Goal: Task Accomplishment & Management: Use online tool/utility

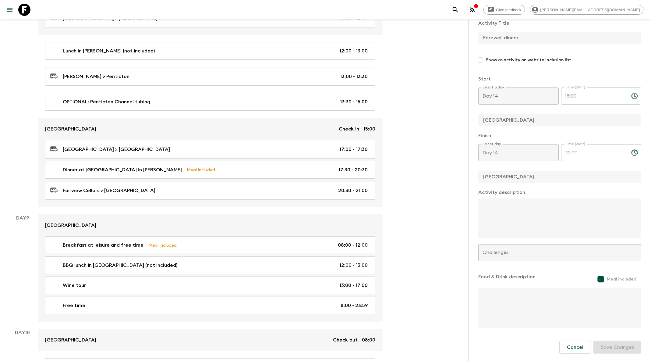
scroll to position [1251, 0]
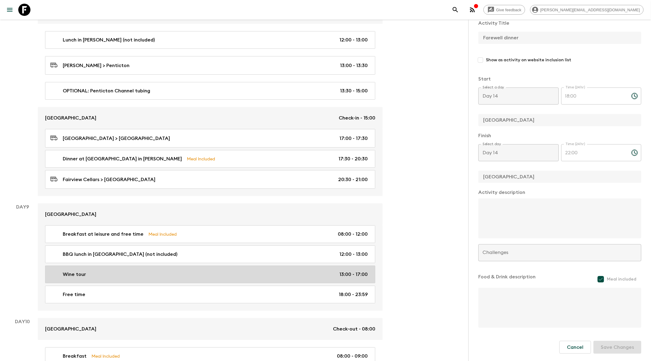
click at [191, 271] on div "Wine tour 13:00 - 17:00" at bounding box center [209, 274] width 318 height 7
type input "Wine tour"
checkbox input "true"
type input "Penticton Hotel"
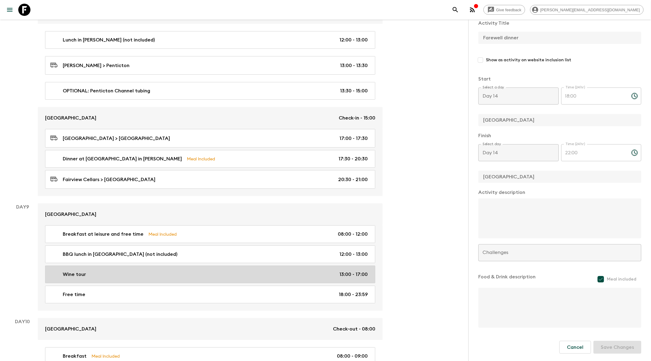
checkbox input "false"
type input "Day 9"
type input "13:00"
type input "Day 9"
type input "17:00"
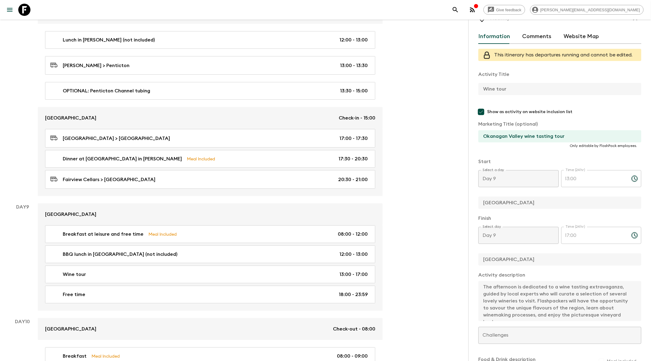
scroll to position [14, 0]
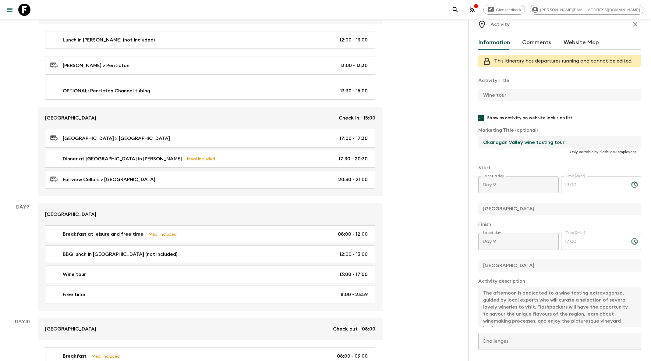
drag, startPoint x: 568, startPoint y: 140, endPoint x: 479, endPoint y: 139, distance: 89.0
click at [479, 139] on input "Okanagan Valley wine tasting tour" at bounding box center [557, 142] width 158 height 12
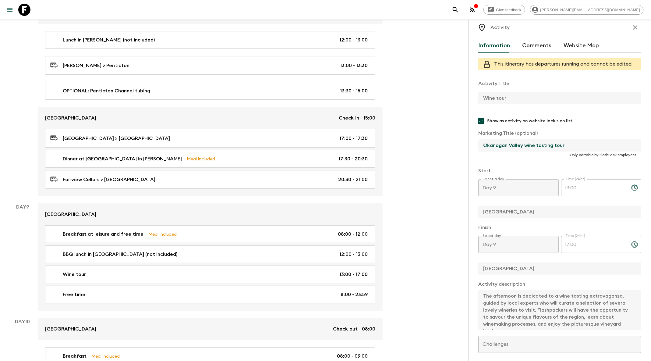
drag, startPoint x: 571, startPoint y: 146, endPoint x: 482, endPoint y: 146, distance: 89.6
click at [482, 146] on input "Okanagan Valley wine tasting tour" at bounding box center [557, 145] width 158 height 12
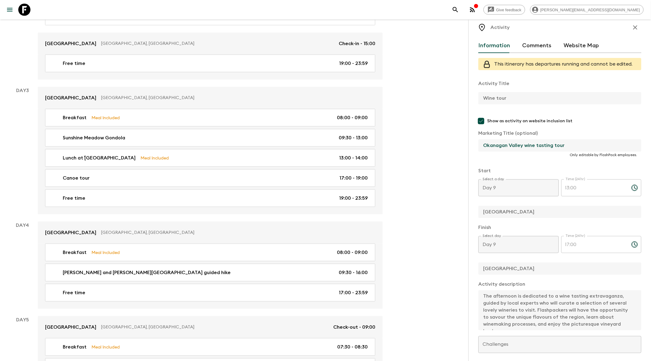
scroll to position [277, 0]
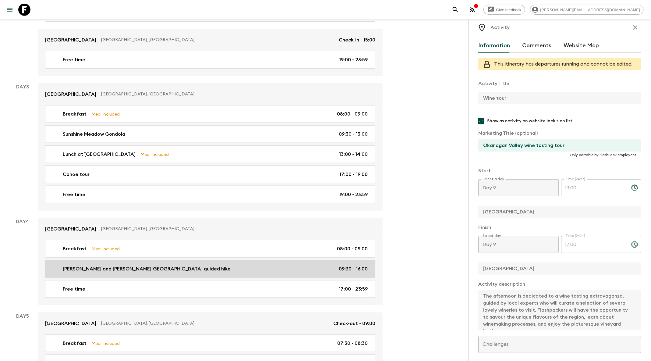
click at [63, 265] on p "Lake Louise and Moraine Lake guided hike" at bounding box center [147, 268] width 168 height 7
type input "Lake Louise and Moraine Lake guided hike"
type input "Canmore Hotel"
type input "Lake Louise and Moraine Lake guided hike"
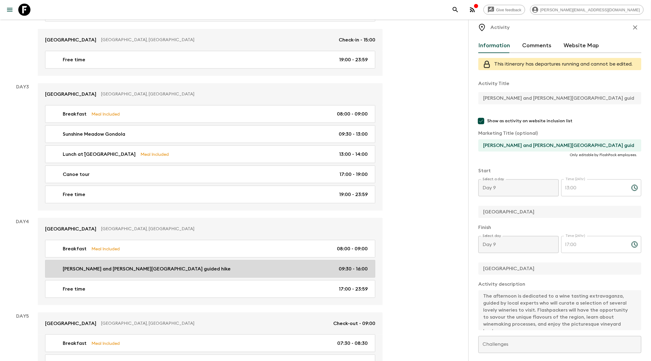
type input "Day 4"
type input "09:30"
type input "Day 4"
type input "16:00"
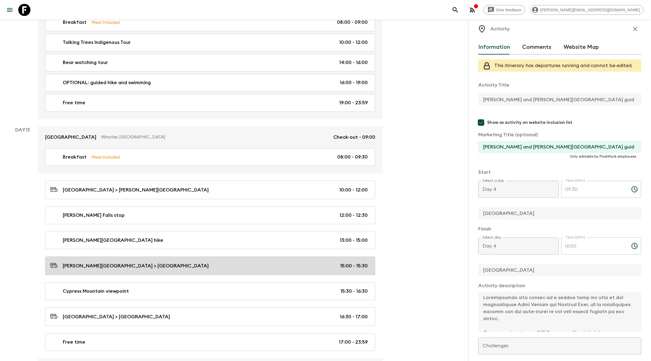
scroll to position [2044, 0]
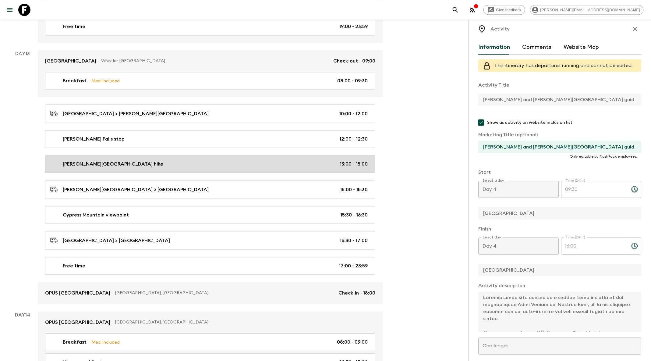
click at [240, 160] on div "Murrin Park hike 13:00 - 15:00" at bounding box center [209, 163] width 318 height 7
type input "Murrin Park hike"
type input "Murrin Park"
type input "Murrin Park hike"
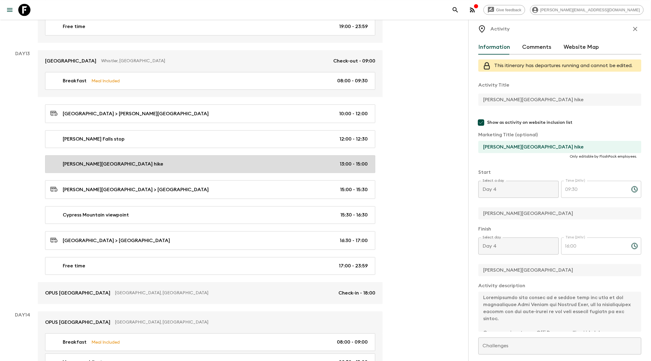
type input "Day 13"
type input "13:00"
type input "Day 13"
type input "15:00"
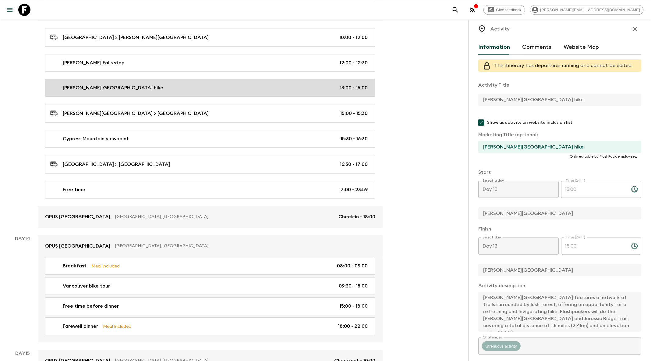
scroll to position [2121, 0]
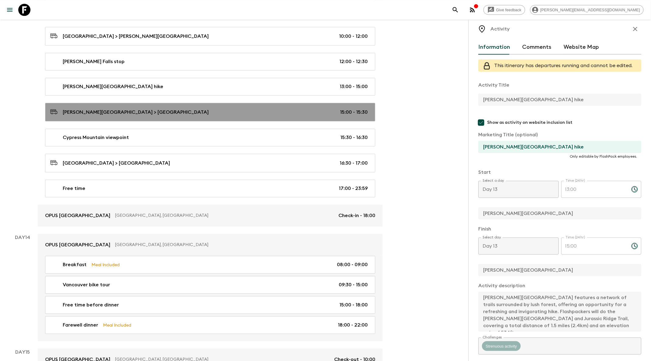
click at [300, 108] on div "Murrin Park > Cypress Mountain Viewpoint 15:00 - 15:30" at bounding box center [209, 112] width 318 height 8
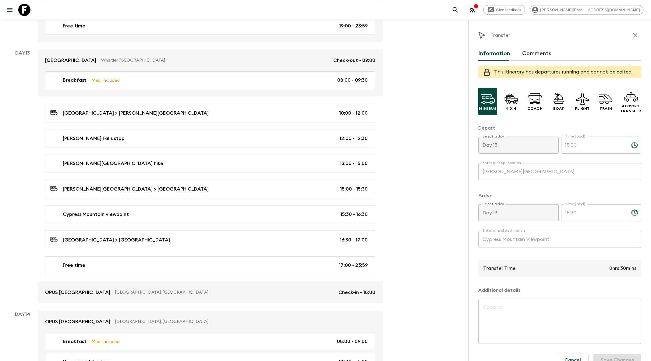
scroll to position [2047, 0]
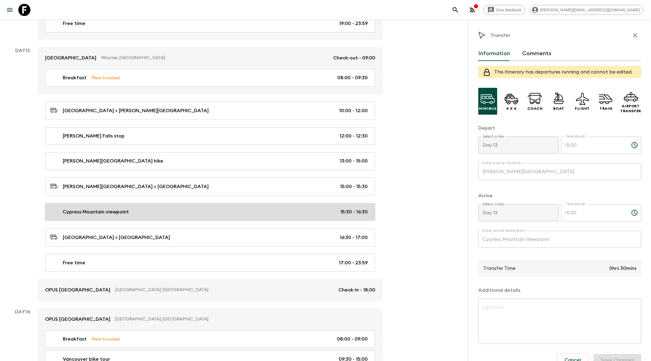
click at [225, 208] on div "Cypress Mountain viewpoint 15:30 - 16:30" at bounding box center [209, 211] width 318 height 7
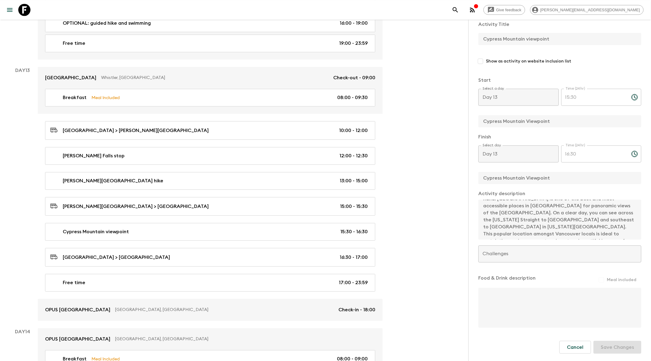
scroll to position [2026, 0]
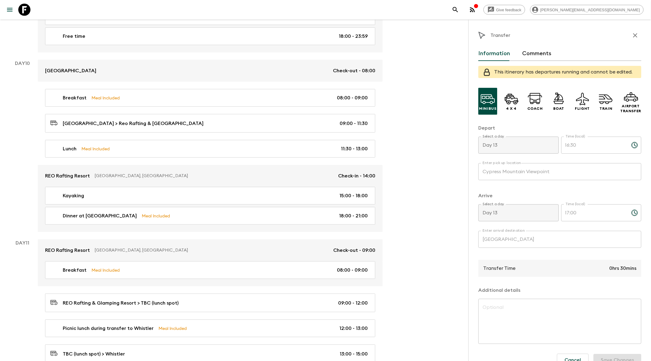
scroll to position [1575, 0]
